Goal: Task Accomplishment & Management: Complete application form

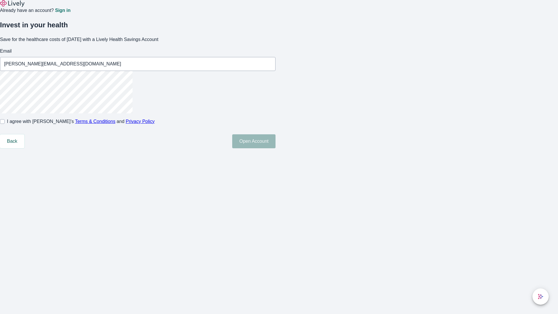
click at [5, 124] on input "I agree with Lively’s Terms & Conditions and Privacy Policy" at bounding box center [2, 121] width 5 height 5
checkbox input "true"
click at [275, 148] on button "Open Account" at bounding box center [253, 141] width 43 height 14
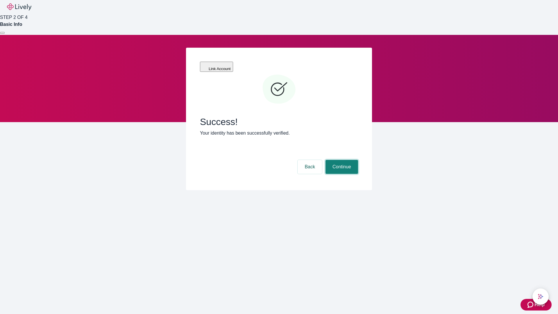
click at [341, 160] on button "Continue" at bounding box center [341, 167] width 33 height 14
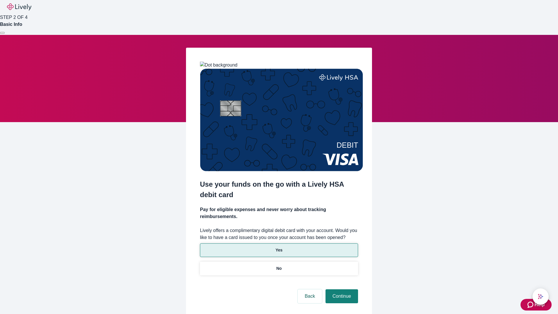
click at [279, 247] on p "Yes" at bounding box center [278, 250] width 7 height 6
click at [341, 289] on button "Continue" at bounding box center [341, 296] width 33 height 14
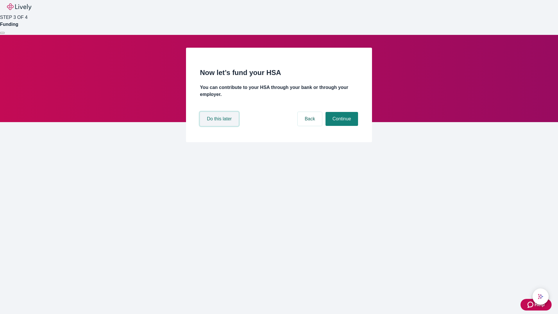
click at [220, 126] on button "Do this later" at bounding box center [219, 119] width 39 height 14
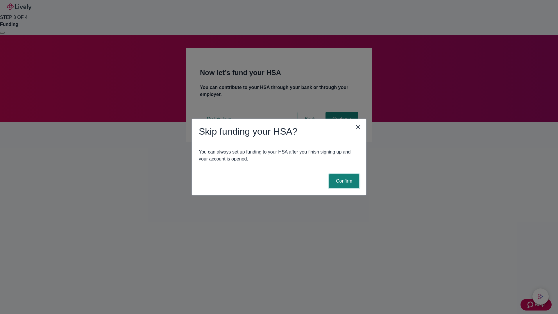
click at [343, 181] on button "Confirm" at bounding box center [344, 181] width 30 height 14
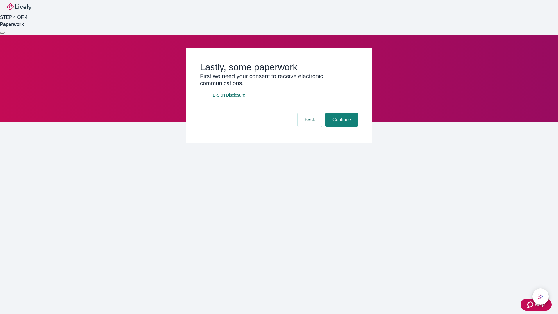
click at [207, 97] on input "E-Sign Disclosure" at bounding box center [207, 95] width 5 height 5
checkbox input "true"
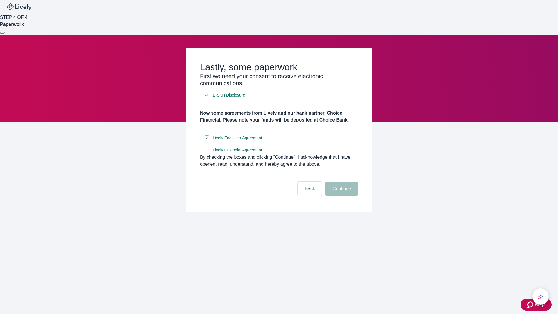
click at [207, 152] on input "Lively Custodial Agreement" at bounding box center [207, 150] width 5 height 5
checkbox input "true"
click at [341, 196] on button "Continue" at bounding box center [341, 189] width 33 height 14
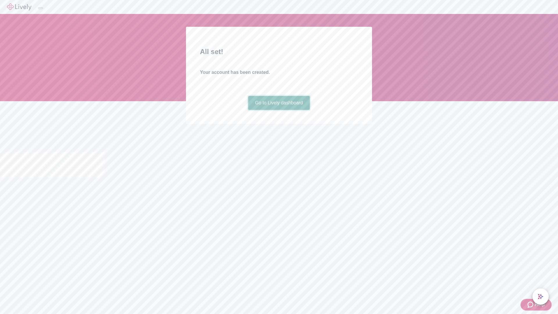
click at [279, 110] on link "Go to Lively dashboard" at bounding box center [279, 103] width 62 height 14
